Goal: Navigation & Orientation: Find specific page/section

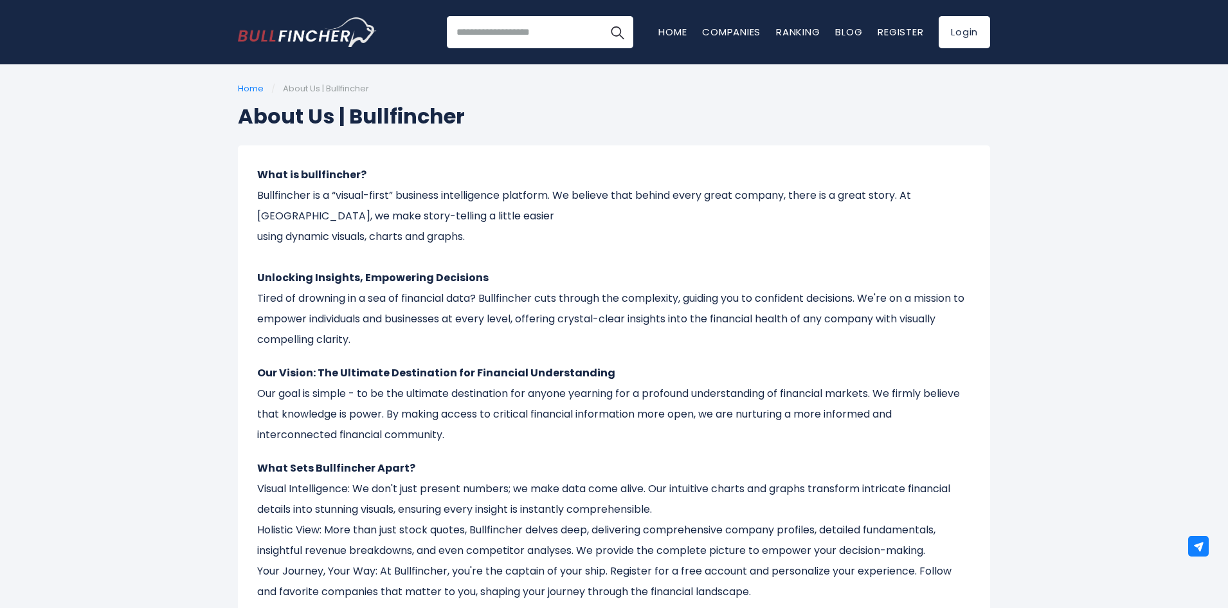
click at [671, 29] on link "Home" at bounding box center [672, 32] width 28 height 14
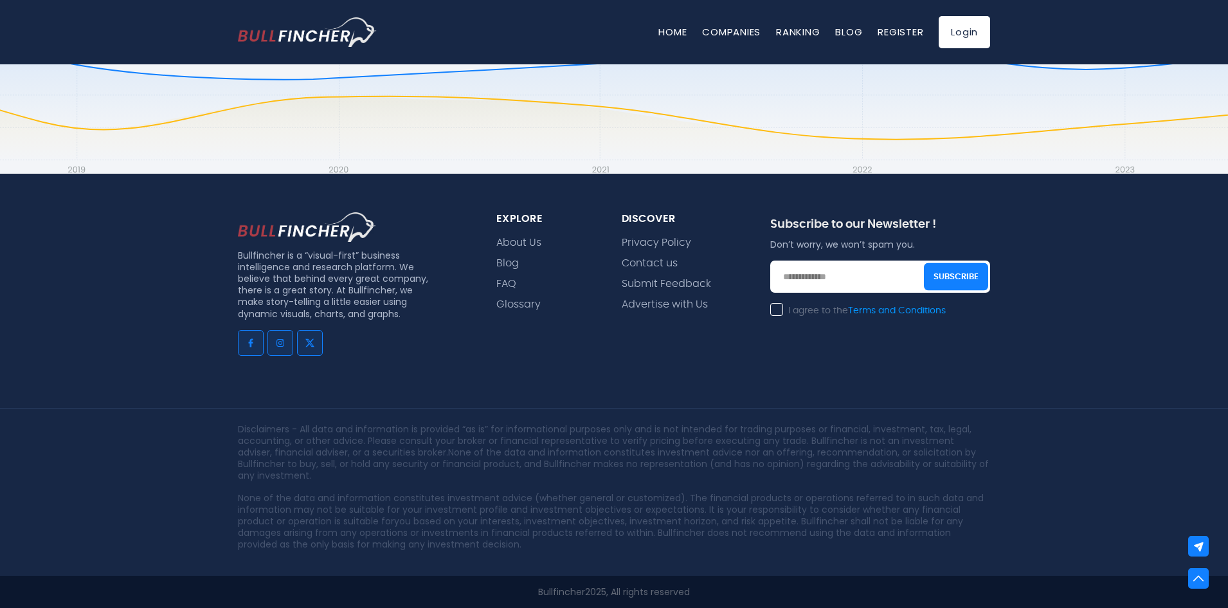
click at [533, 240] on link "About Us" at bounding box center [518, 243] width 45 height 12
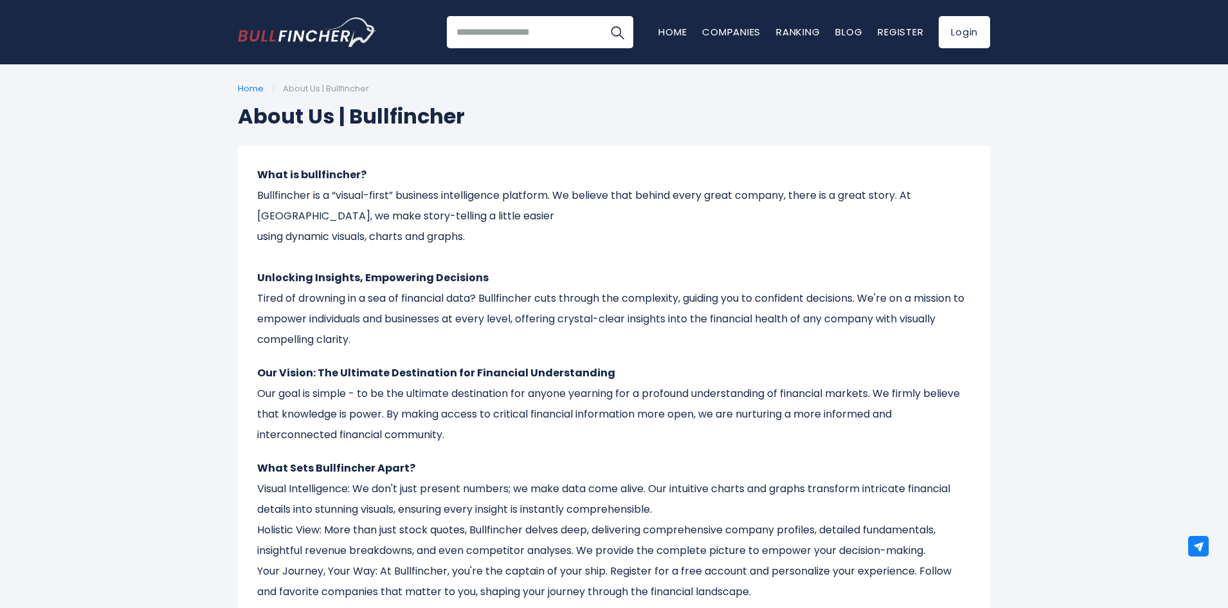
click at [658, 32] on link "Home" at bounding box center [672, 32] width 28 height 14
